Goal: Obtain resource: Download file/media

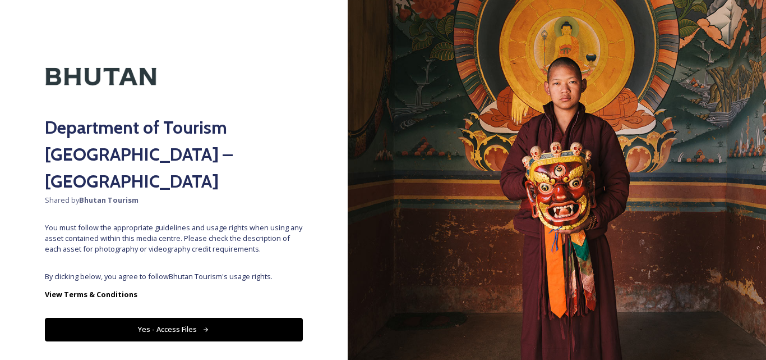
click at [198, 238] on div "Department of Tourism [GEOGRAPHIC_DATA] – Brand Centre Shared by Bhutan Tourism…" at bounding box center [174, 180] width 348 height 270
click at [159, 317] on button "Yes - Access Files" at bounding box center [174, 328] width 258 height 23
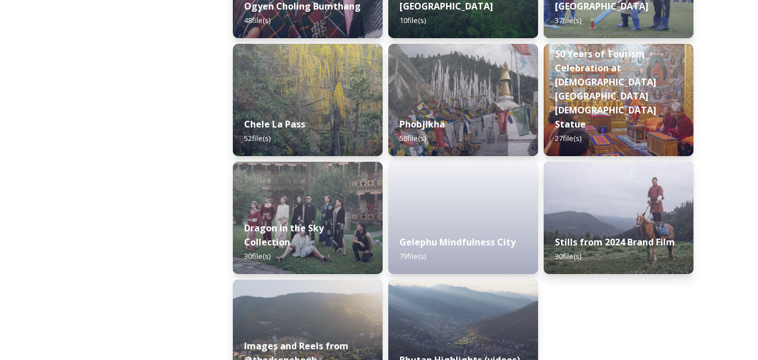
scroll to position [1946, 0]
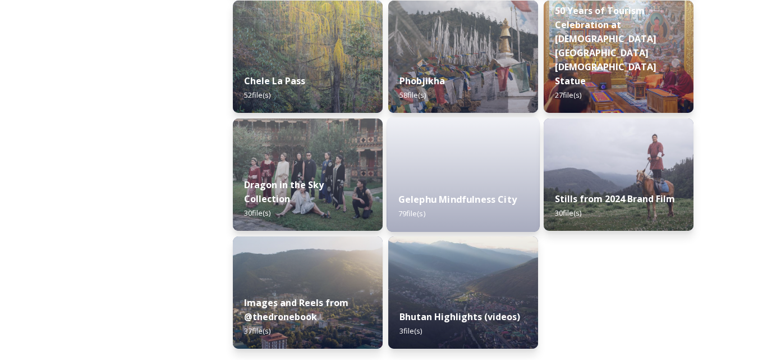
click at [445, 206] on div "Gelephu Mindfulness City 79 file(s)" at bounding box center [462, 206] width 153 height 51
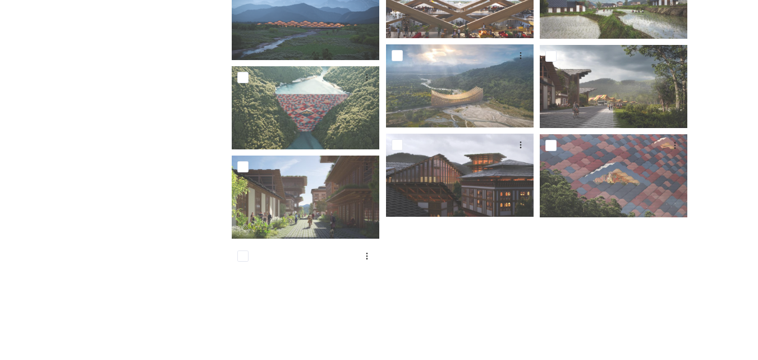
scroll to position [2357, 0]
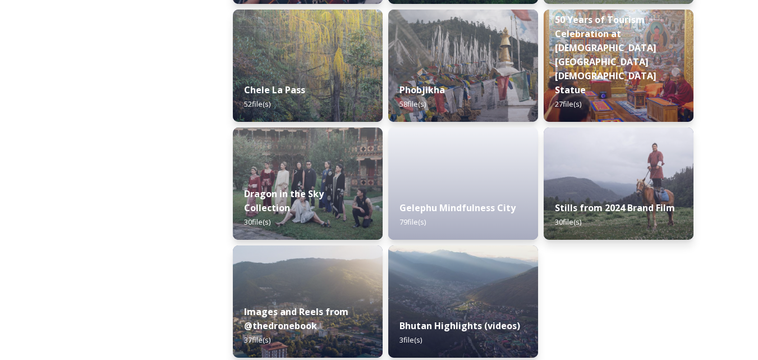
scroll to position [1946, 0]
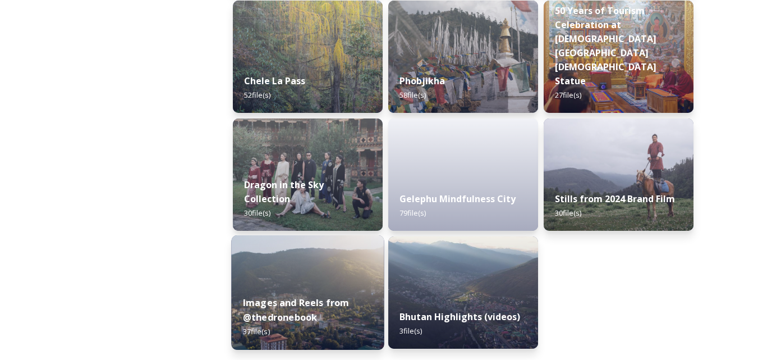
click at [284, 317] on strong "Images and Reels from @thedronebook" at bounding box center [296, 309] width 107 height 27
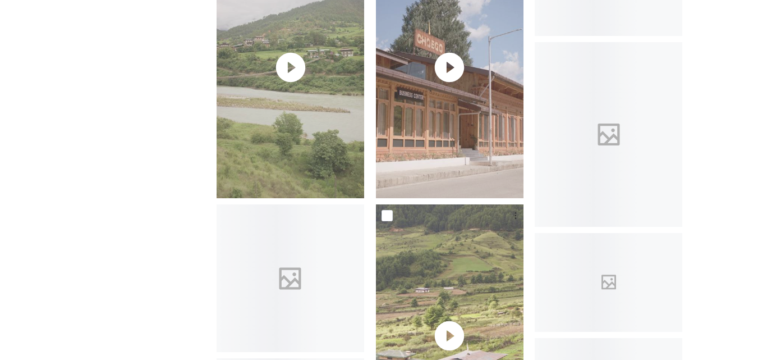
scroll to position [1907, 0]
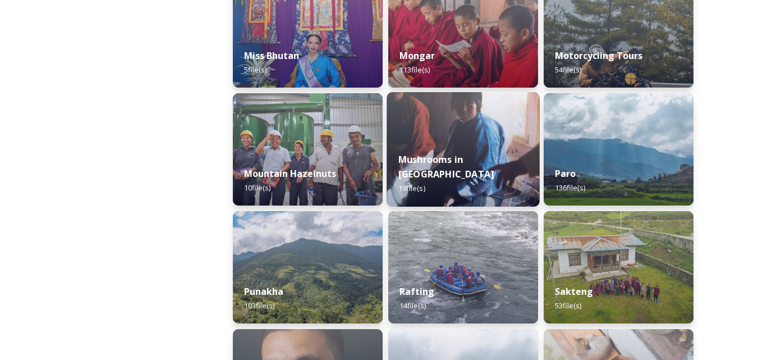
scroll to position [930, 0]
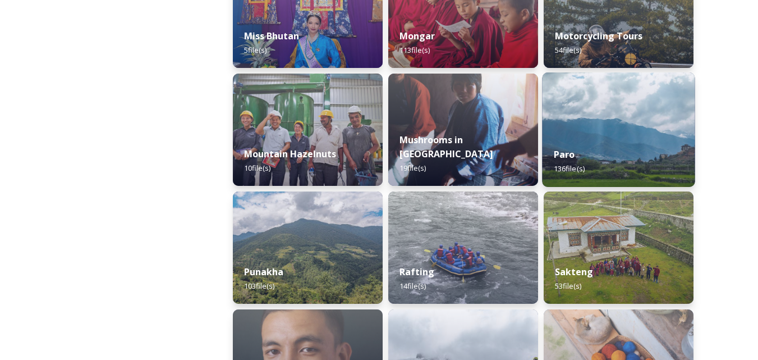
click at [622, 155] on div "Paro 136 file(s)" at bounding box center [618, 161] width 153 height 51
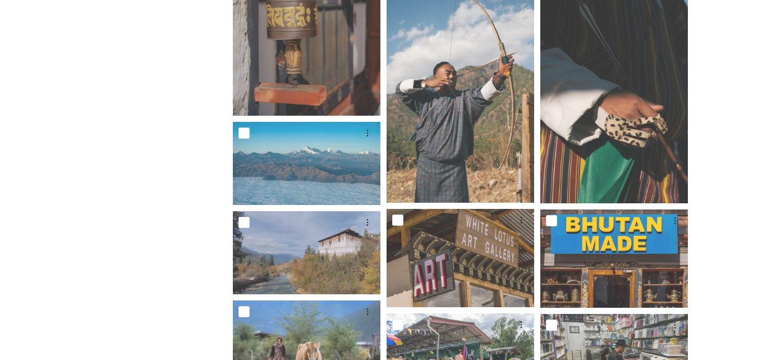
scroll to position [3535, 0]
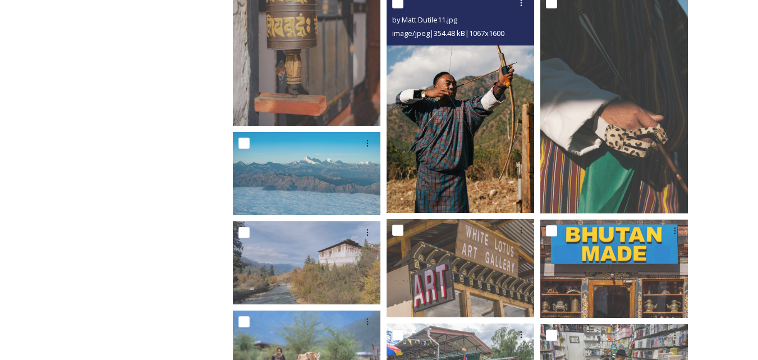
click at [481, 125] on img at bounding box center [460, 102] width 148 height 221
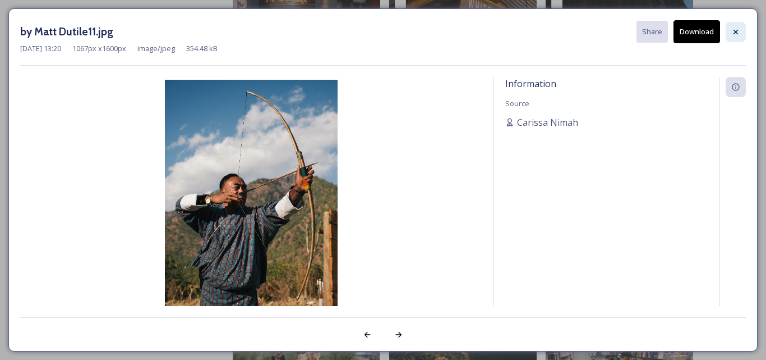
click at [735, 31] on icon at bounding box center [736, 31] width 4 height 4
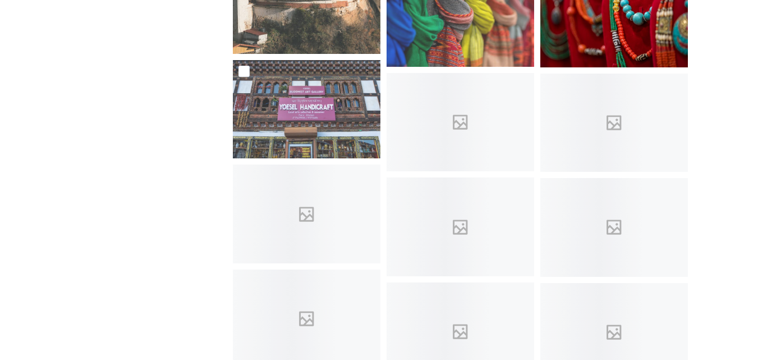
scroll to position [4488, 0]
